Goal: Task Accomplishment & Management: Use online tool/utility

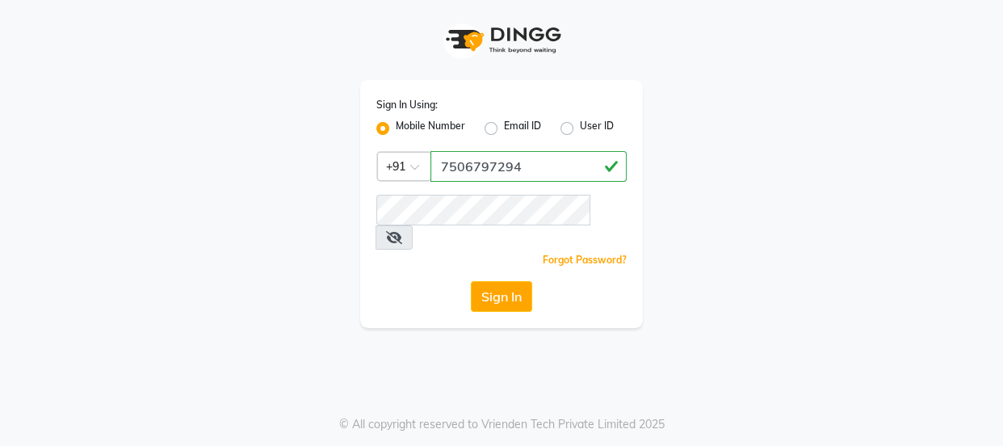
click at [501, 166] on input "7506797294" at bounding box center [528, 166] width 196 height 31
type input "7506797294"
click at [491, 281] on button "Sign In" at bounding box center [501, 296] width 61 height 31
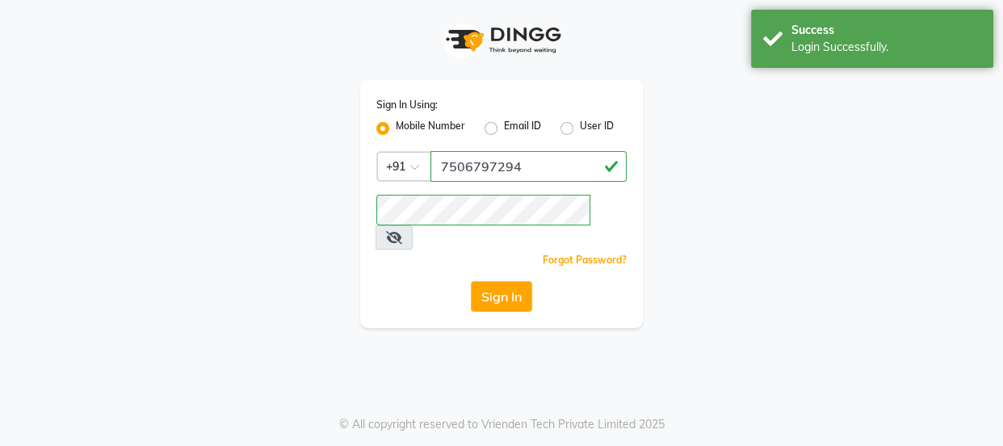
select select "6352"
select select "service"
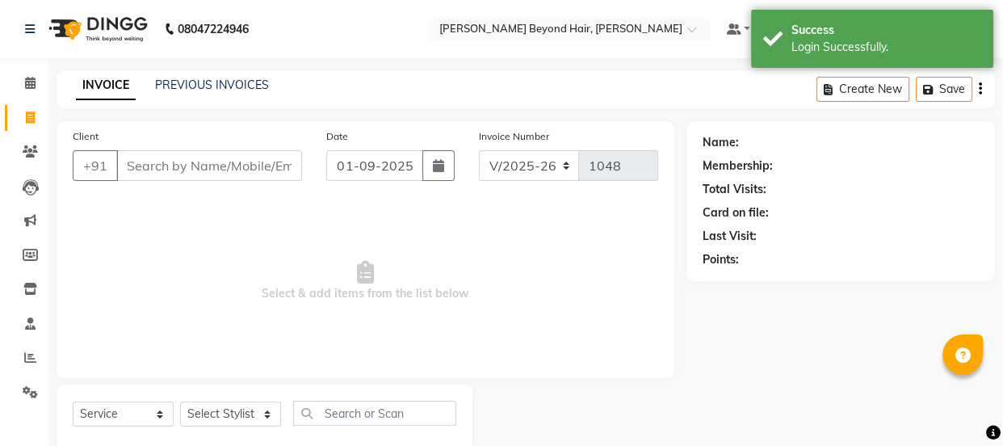
select select "48071"
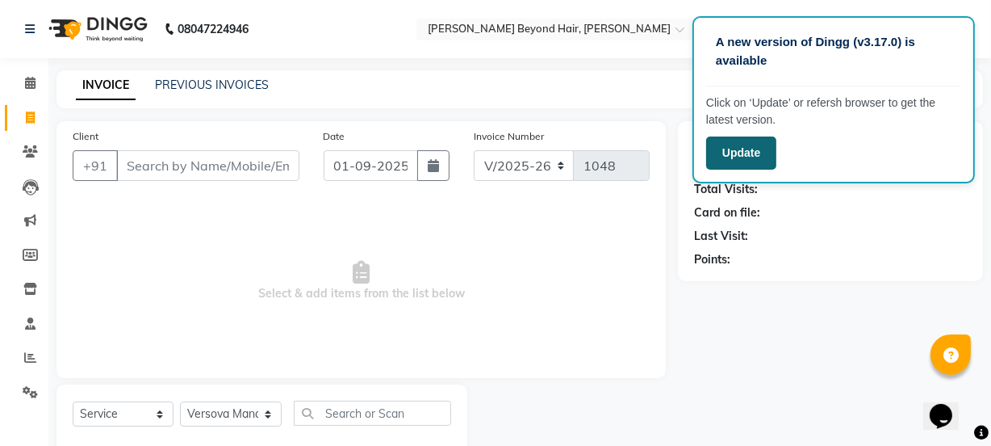
click at [765, 152] on button "Update" at bounding box center [741, 152] width 70 height 33
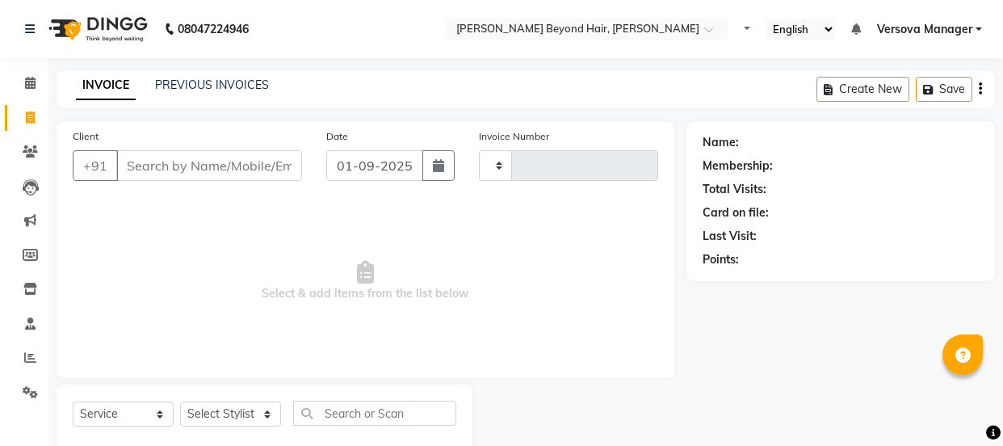
select select "service"
type input "1048"
select select "6352"
select select "48071"
